Goal: Information Seeking & Learning: Learn about a topic

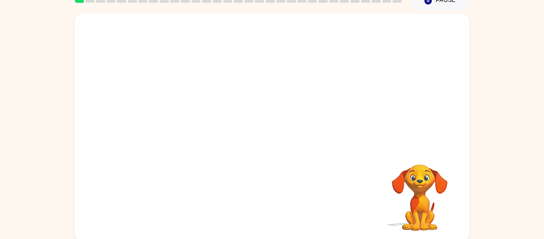
scroll to position [41, 0]
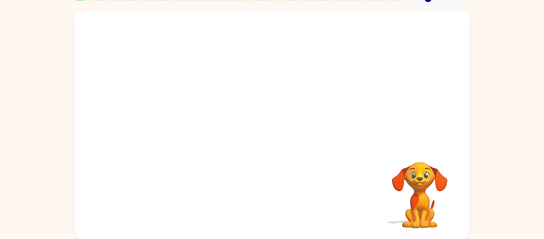
click at [298, 83] on div at bounding box center [272, 78] width 395 height 134
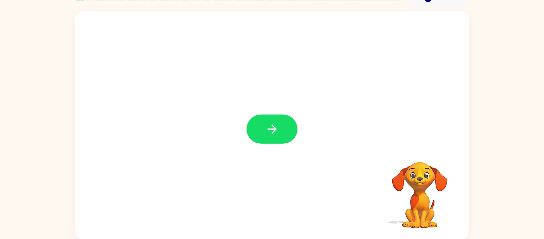
click at [166, 192] on div at bounding box center [272, 125] width 395 height 228
click at [107, 36] on div at bounding box center [272, 125] width 395 height 228
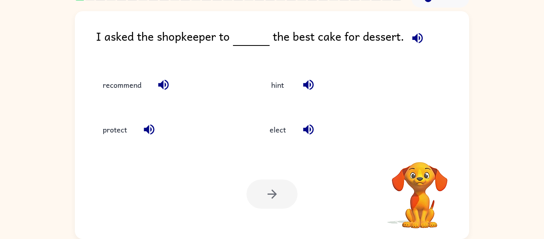
click at [420, 171] on video "Your browser must support playing .mp4 files to use Literably. Please try using…" at bounding box center [420, 189] width 80 height 80
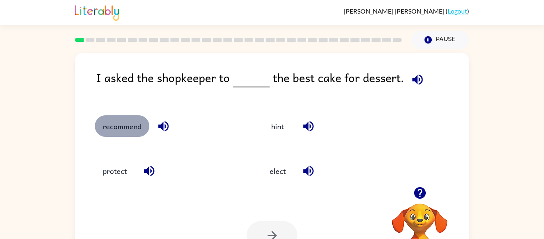
click at [136, 122] on button "recommend" at bounding box center [122, 126] width 55 height 22
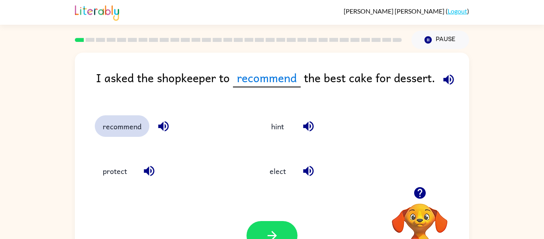
click at [136, 122] on button "recommend" at bounding box center [122, 126] width 55 height 22
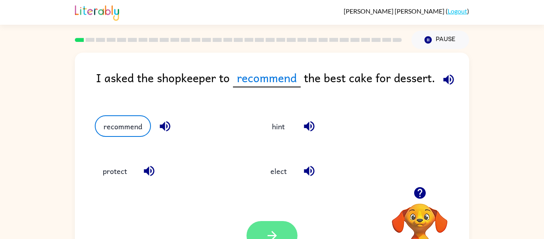
click at [279, 232] on icon "button" at bounding box center [272, 235] width 14 height 14
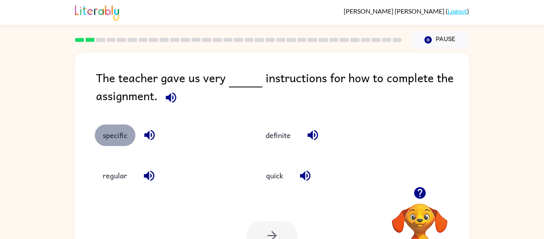
click at [123, 134] on button "specific" at bounding box center [115, 135] width 41 height 22
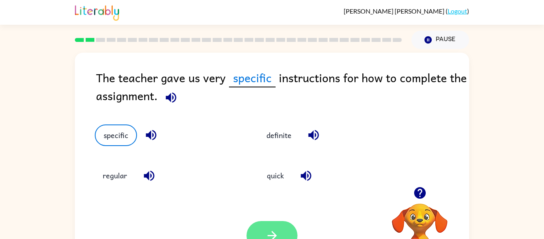
click at [277, 224] on button "button" at bounding box center [272, 235] width 51 height 29
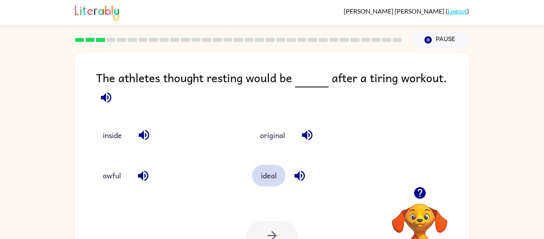
click at [273, 170] on button "ideal" at bounding box center [268, 176] width 33 height 22
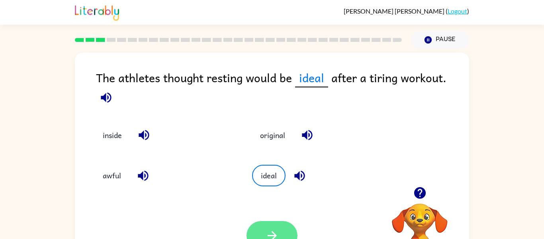
click at [267, 228] on button "button" at bounding box center [272, 235] width 51 height 29
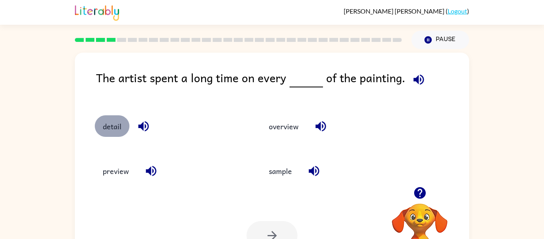
click at [125, 124] on button "detail" at bounding box center [112, 126] width 35 height 22
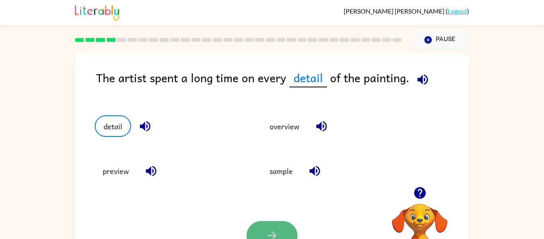
click at [280, 229] on button "button" at bounding box center [272, 235] width 51 height 29
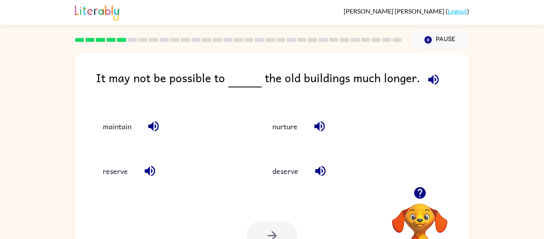
click at [249, 104] on div "maintain" at bounding box center [165, 122] width 170 height 45
click at [130, 125] on button "maintain" at bounding box center [117, 126] width 45 height 22
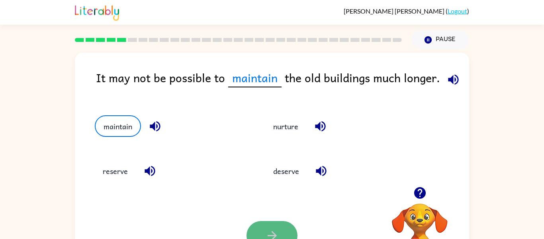
click at [262, 229] on button "button" at bounding box center [272, 235] width 51 height 29
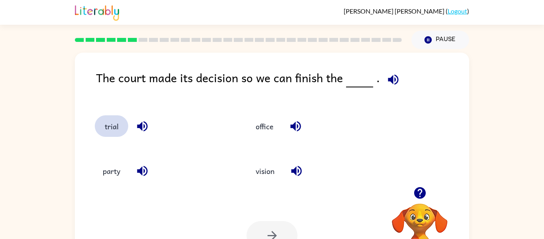
click at [118, 127] on button "trial" at bounding box center [111, 126] width 33 height 22
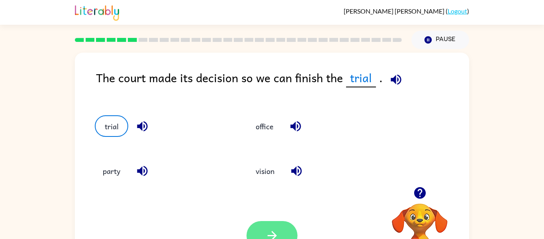
click at [262, 227] on button "button" at bounding box center [272, 235] width 51 height 29
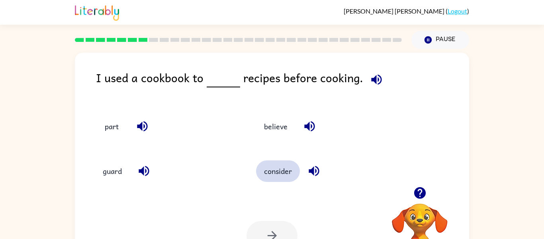
click at [277, 173] on button "consider" at bounding box center [278, 171] width 44 height 22
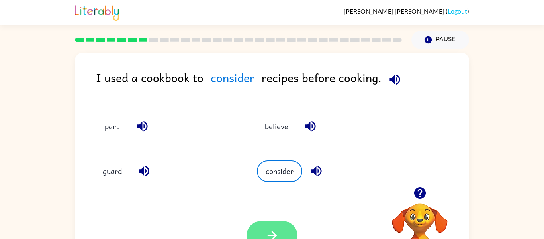
click at [274, 236] on icon "button" at bounding box center [272, 235] width 14 height 14
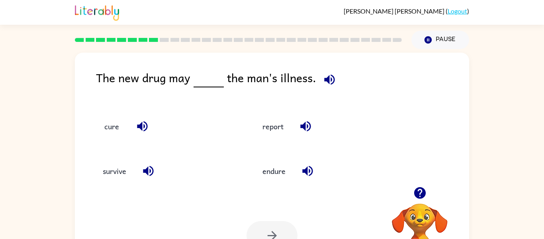
click at [150, 19] on div "Cora Jacobsen ( Logout )" at bounding box center [272, 12] width 395 height 25
click at [118, 130] on button "cure" at bounding box center [111, 126] width 33 height 22
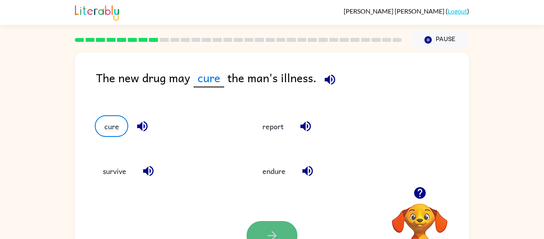
click at [273, 231] on icon "button" at bounding box center [272, 235] width 14 height 14
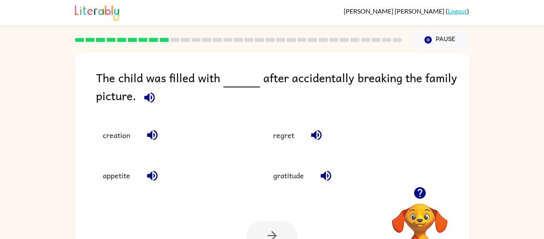
click at [278, 83] on div "The child was filled with after accidentally breaking the family picture." at bounding box center [282, 89] width 373 height 40
click at [289, 134] on button "regret" at bounding box center [283, 135] width 37 height 22
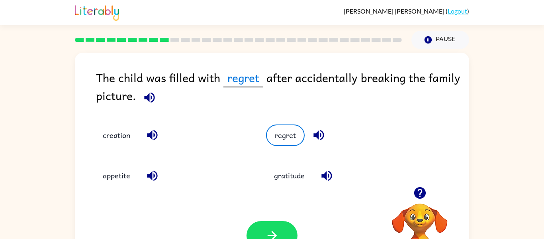
click at [263, 216] on div "Your browser must support playing .mp4 files to use Literably. Please try using…" at bounding box center [272, 236] width 395 height 90
click at [265, 233] on icon "button" at bounding box center [272, 235] width 14 height 14
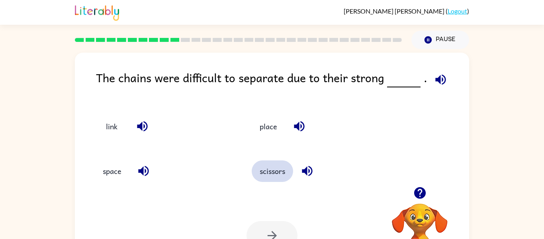
click at [281, 172] on button "scissors" at bounding box center [272, 171] width 41 height 22
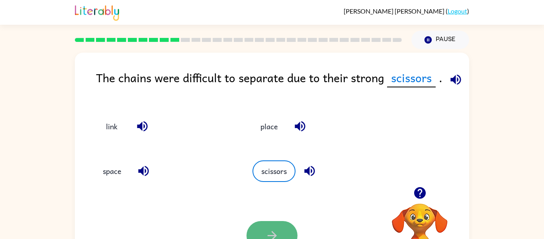
click at [273, 236] on icon "button" at bounding box center [272, 235] width 14 height 14
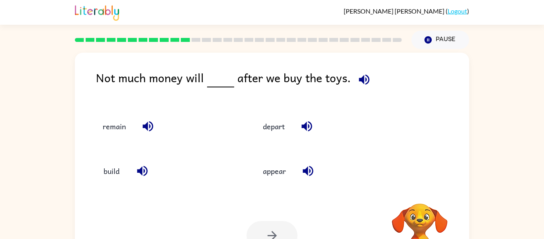
click at [271, 235] on div at bounding box center [272, 235] width 51 height 29
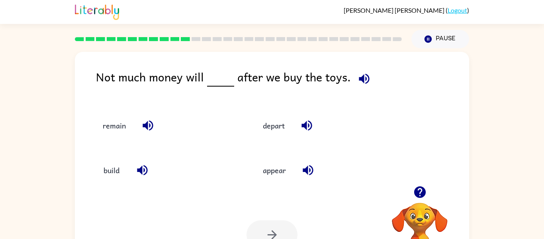
click at [278, 182] on div "appear" at bounding box center [320, 166] width 160 height 45
click at [273, 167] on button "appear" at bounding box center [274, 170] width 39 height 22
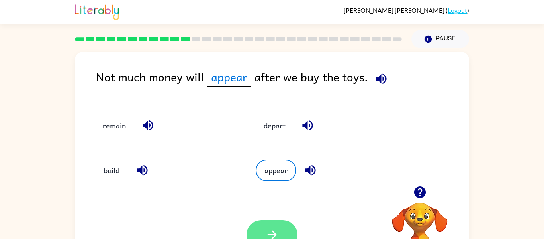
click at [266, 226] on button "button" at bounding box center [272, 234] width 51 height 29
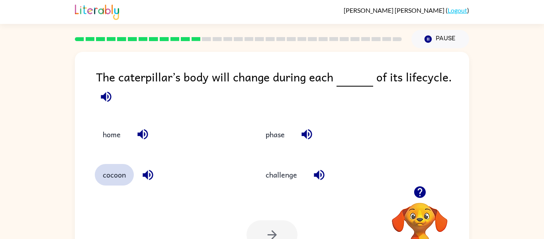
click at [122, 177] on button "cocoon" at bounding box center [114, 175] width 39 height 22
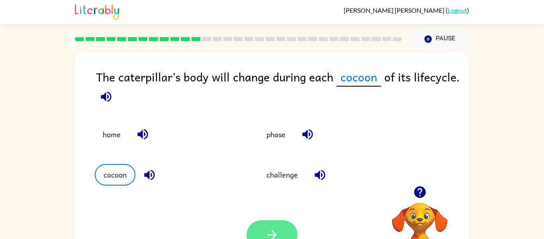
click at [269, 228] on icon "button" at bounding box center [272, 235] width 14 height 14
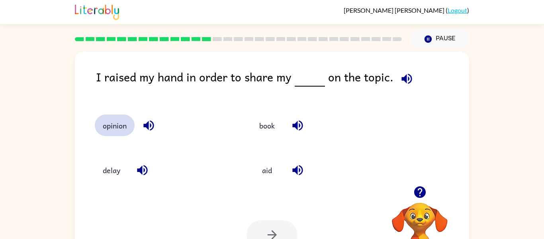
click at [117, 125] on button "opinion" at bounding box center [115, 125] width 40 height 22
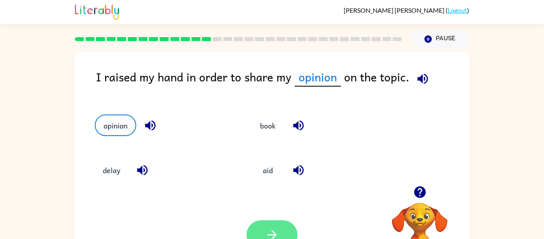
click at [261, 238] on button "button" at bounding box center [272, 234] width 51 height 29
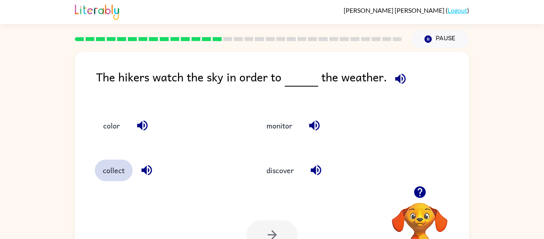
click at [115, 181] on button "collect" at bounding box center [114, 170] width 38 height 22
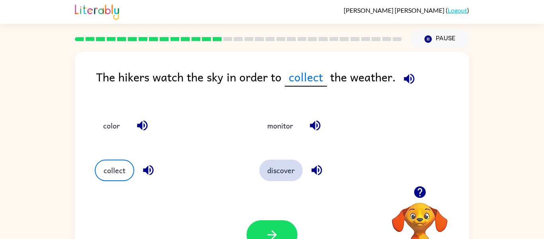
click at [291, 166] on button "discover" at bounding box center [280, 170] width 43 height 22
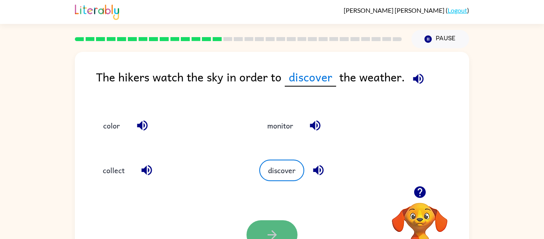
click at [279, 232] on button "button" at bounding box center [272, 234] width 51 height 29
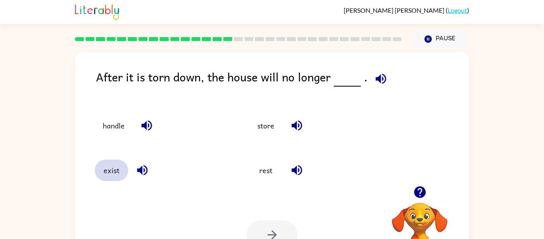
click at [120, 168] on button "exist" at bounding box center [111, 170] width 33 height 22
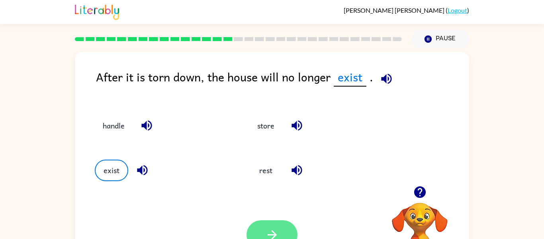
click at [276, 224] on button "button" at bounding box center [272, 234] width 51 height 29
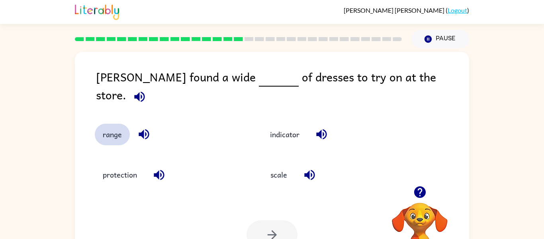
click at [103, 130] on button "range" at bounding box center [112, 135] width 35 height 22
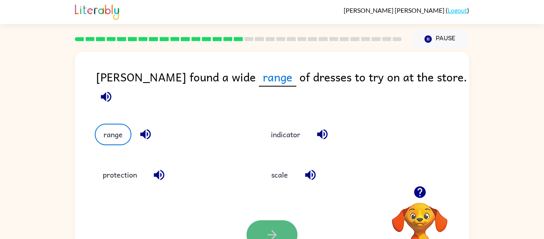
click at [280, 226] on button "button" at bounding box center [272, 234] width 51 height 29
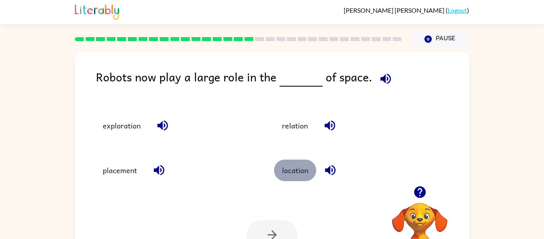
click at [298, 169] on button "location" at bounding box center [295, 170] width 42 height 22
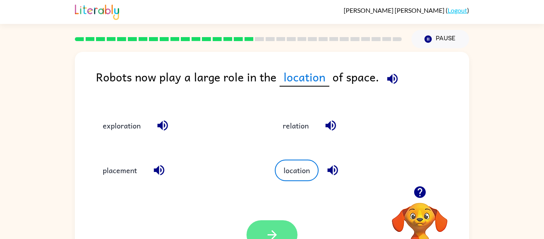
click at [275, 231] on icon "button" at bounding box center [272, 235] width 14 height 14
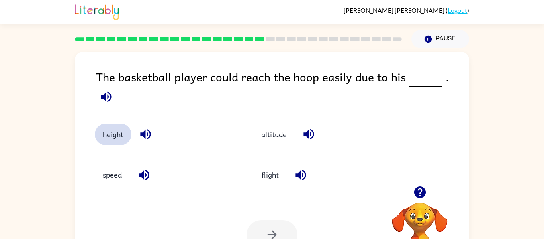
click at [113, 124] on button "height" at bounding box center [113, 135] width 37 height 22
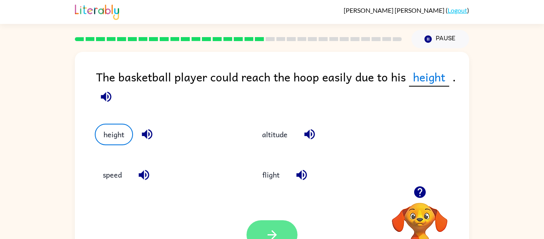
click at [265, 228] on icon "button" at bounding box center [272, 235] width 14 height 14
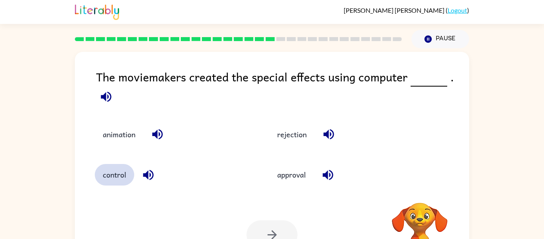
click at [115, 177] on button "control" at bounding box center [114, 175] width 39 height 22
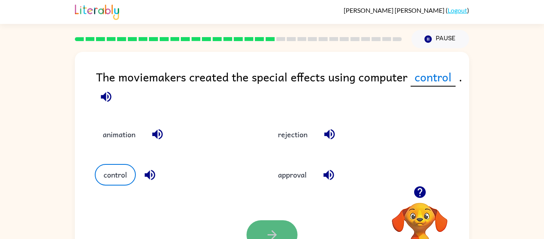
click at [267, 224] on button "button" at bounding box center [272, 234] width 51 height 29
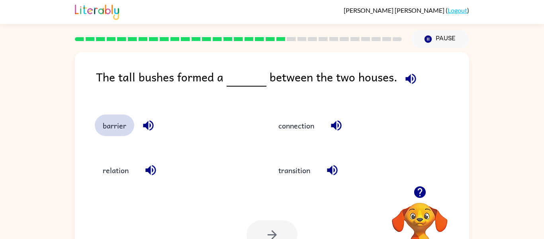
click at [128, 133] on button "barrier" at bounding box center [114, 125] width 39 height 22
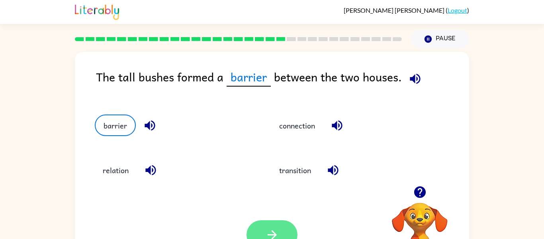
click at [269, 228] on icon "button" at bounding box center [272, 235] width 14 height 14
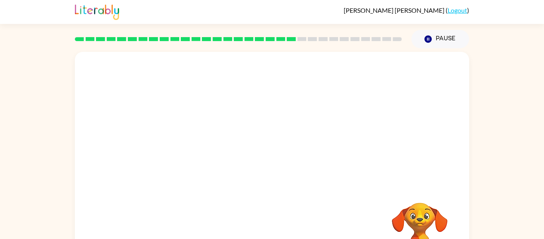
click at [190, 164] on video "Your browser must support playing .mp4 files to use Literably. Please try using…" at bounding box center [272, 119] width 395 height 134
click at [196, 161] on video "Your browser must support playing .mp4 files to use Literably. Please try using…" at bounding box center [272, 119] width 395 height 134
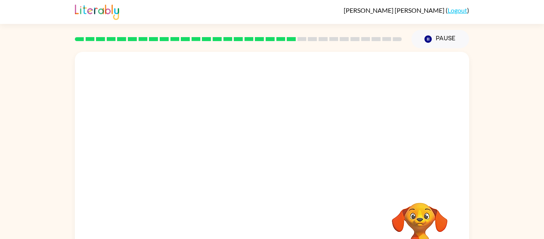
click at [196, 161] on video "Your browser must support playing .mp4 files to use Literably. Please try using…" at bounding box center [272, 119] width 395 height 134
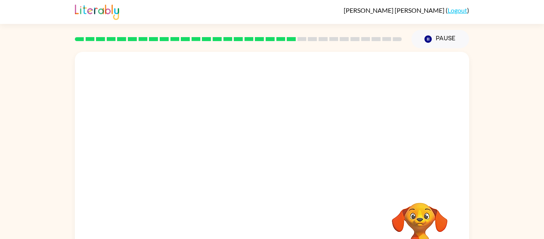
click at [196, 161] on video "Your browser must support playing .mp4 files to use Literably. Please try using…" at bounding box center [272, 119] width 395 height 134
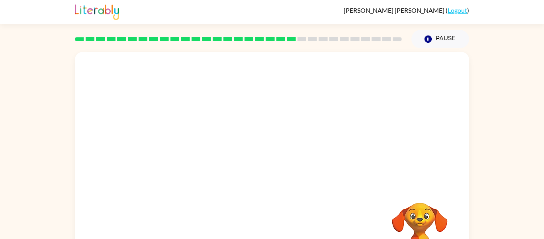
click at [196, 161] on video "Your browser must support playing .mp4 files to use Literably. Please try using…" at bounding box center [272, 119] width 395 height 134
click at [282, 173] on div at bounding box center [272, 169] width 51 height 29
click at [282, 173] on button "button" at bounding box center [272, 169] width 51 height 29
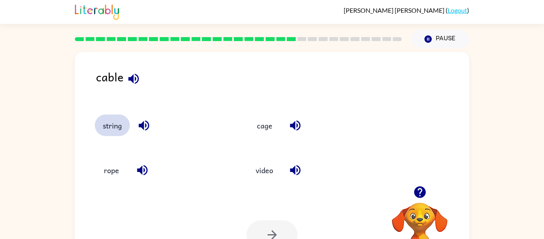
click at [107, 133] on button "string" at bounding box center [112, 125] width 35 height 22
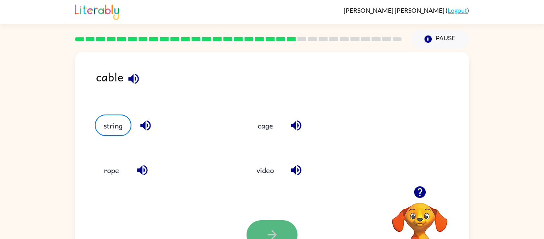
click at [291, 228] on button "button" at bounding box center [272, 234] width 51 height 29
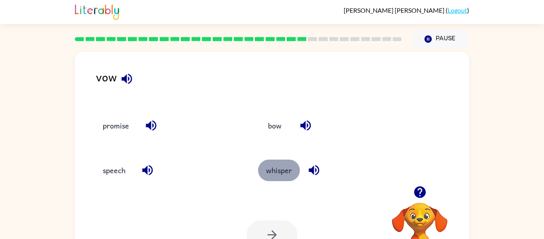
click at [283, 167] on button "whisper" at bounding box center [279, 170] width 42 height 22
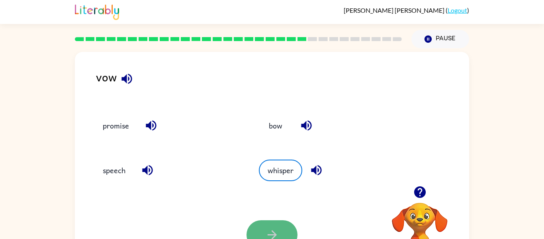
click at [265, 222] on button "button" at bounding box center [272, 234] width 51 height 29
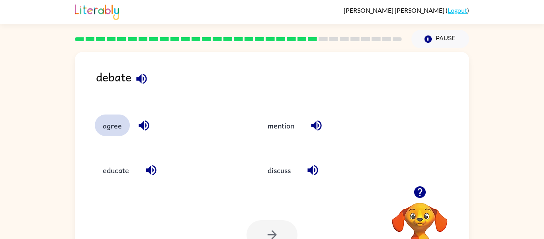
click at [113, 126] on button "agree" at bounding box center [112, 125] width 35 height 22
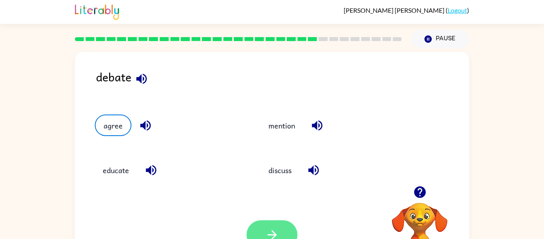
click at [284, 228] on button "button" at bounding box center [272, 234] width 51 height 29
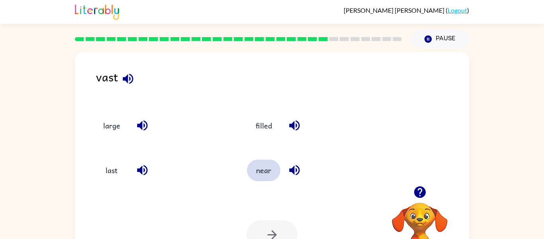
click at [268, 171] on button "near" at bounding box center [263, 170] width 33 height 22
click at [276, 228] on icon "button" at bounding box center [272, 235] width 14 height 14
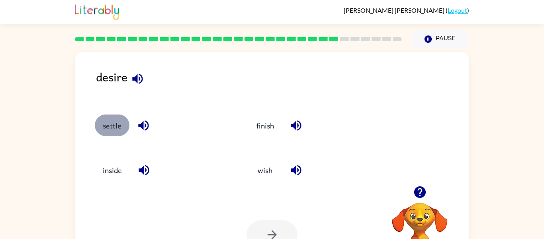
click at [108, 128] on button "settle" at bounding box center [112, 125] width 35 height 22
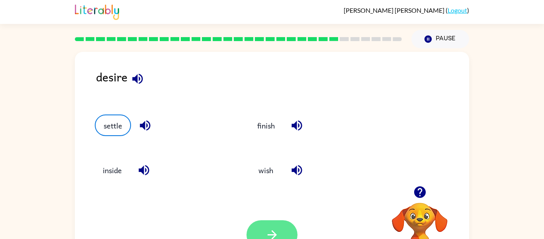
click at [255, 224] on button "button" at bounding box center [272, 234] width 51 height 29
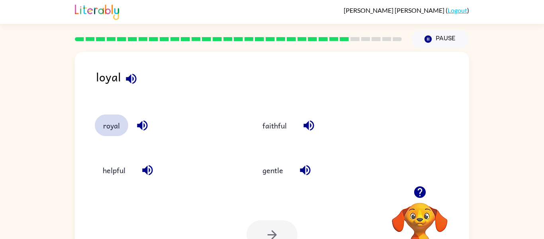
click at [110, 130] on button "royal" at bounding box center [111, 125] width 33 height 22
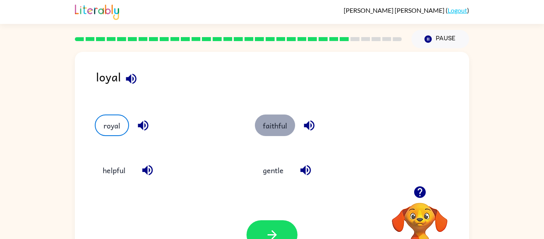
click at [272, 122] on button "faithful" at bounding box center [275, 125] width 40 height 22
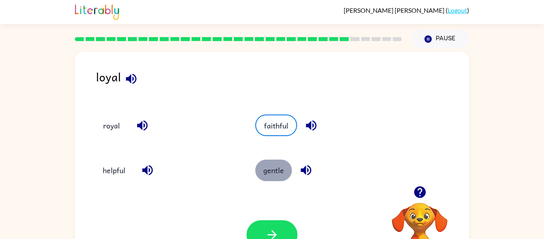
click at [275, 172] on button "gentle" at bounding box center [273, 170] width 37 height 22
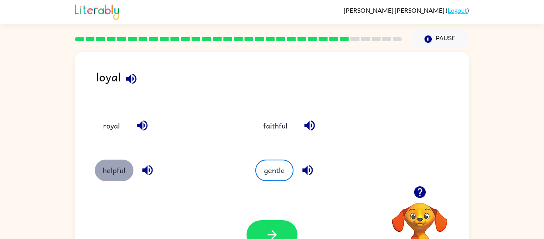
click at [111, 167] on button "helpful" at bounding box center [114, 170] width 39 height 22
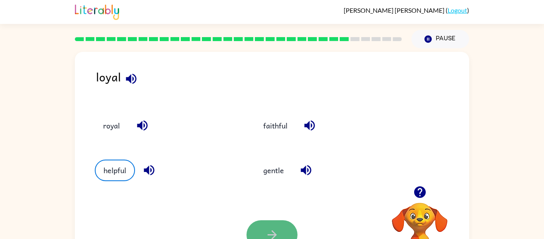
click at [264, 230] on button "button" at bounding box center [272, 234] width 51 height 29
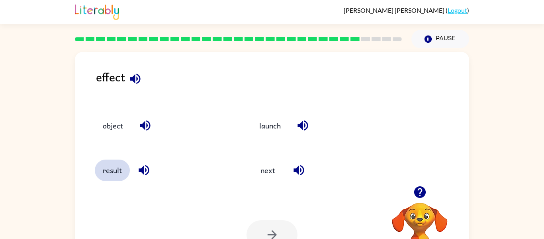
click at [119, 175] on button "result" at bounding box center [112, 170] width 35 height 22
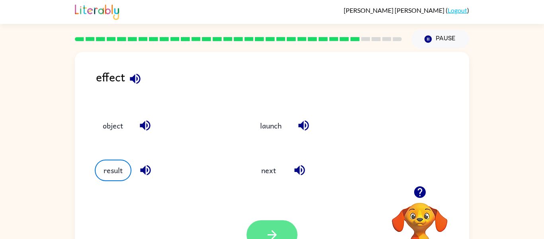
click at [262, 229] on button "button" at bounding box center [272, 234] width 51 height 29
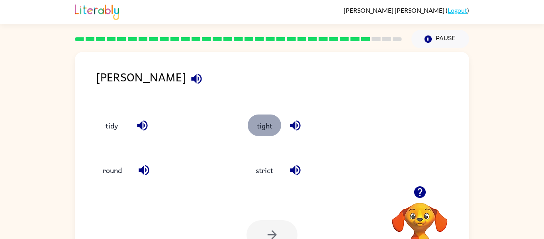
click at [270, 127] on button "tight" at bounding box center [264, 125] width 33 height 22
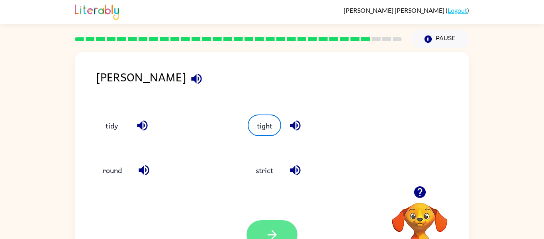
click at [261, 227] on button "button" at bounding box center [272, 234] width 51 height 29
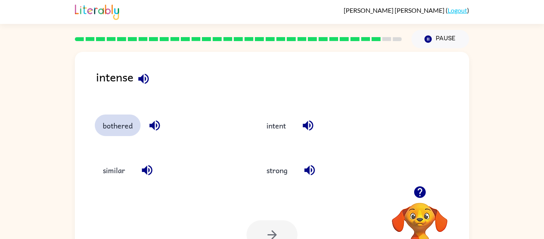
click at [118, 124] on button "bothered" at bounding box center [118, 125] width 46 height 22
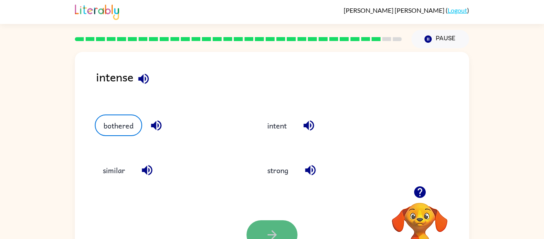
click at [285, 233] on button "button" at bounding box center [272, 234] width 51 height 29
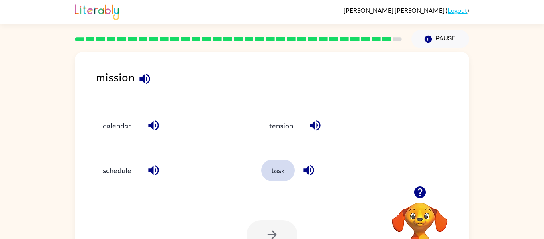
click at [283, 171] on button "task" at bounding box center [277, 170] width 33 height 22
click at [262, 233] on button "button" at bounding box center [272, 234] width 51 height 29
